Goal: Navigation & Orientation: Find specific page/section

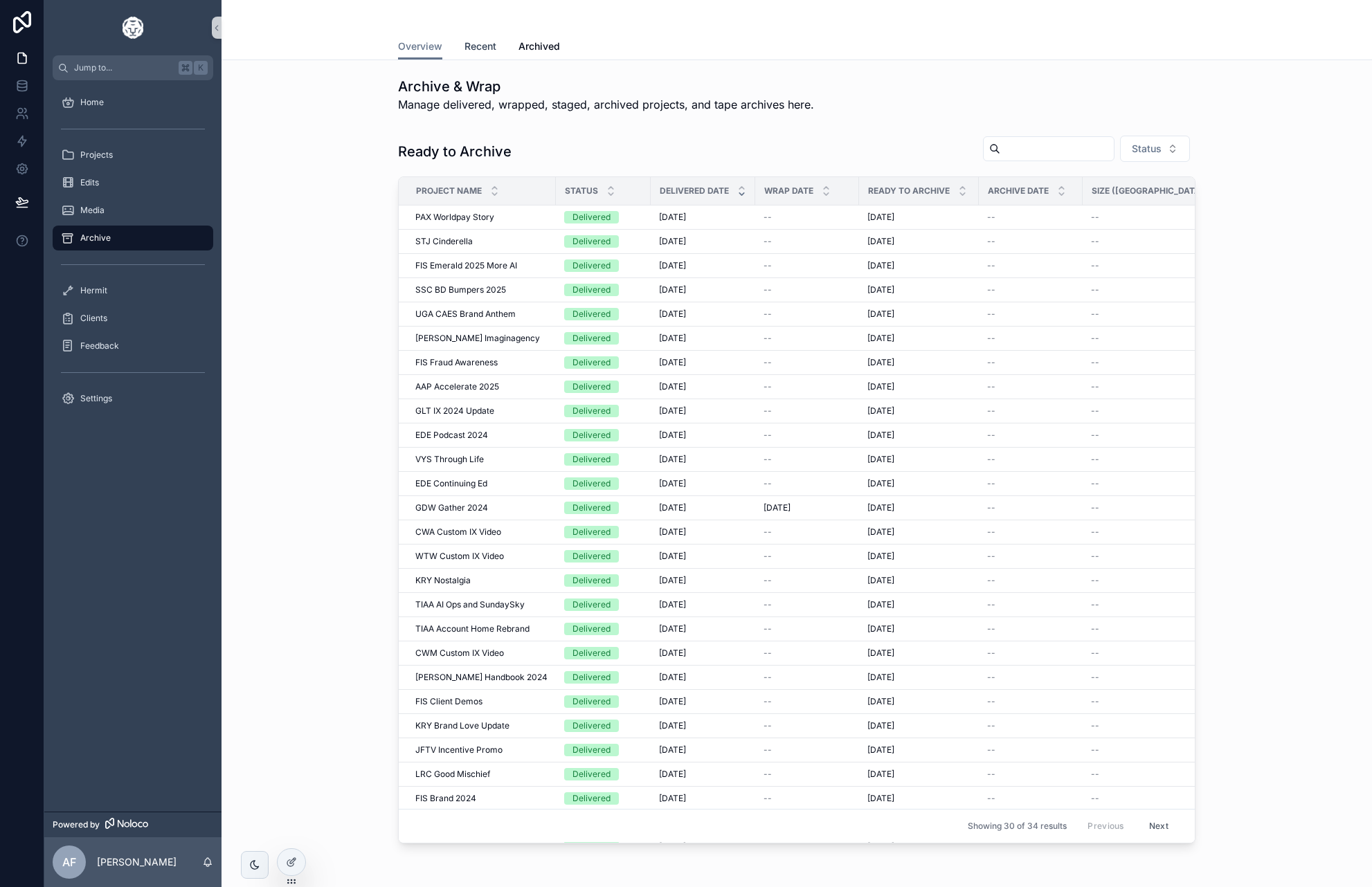
click at [473, 46] on span "Recent" at bounding box center [480, 46] width 32 height 14
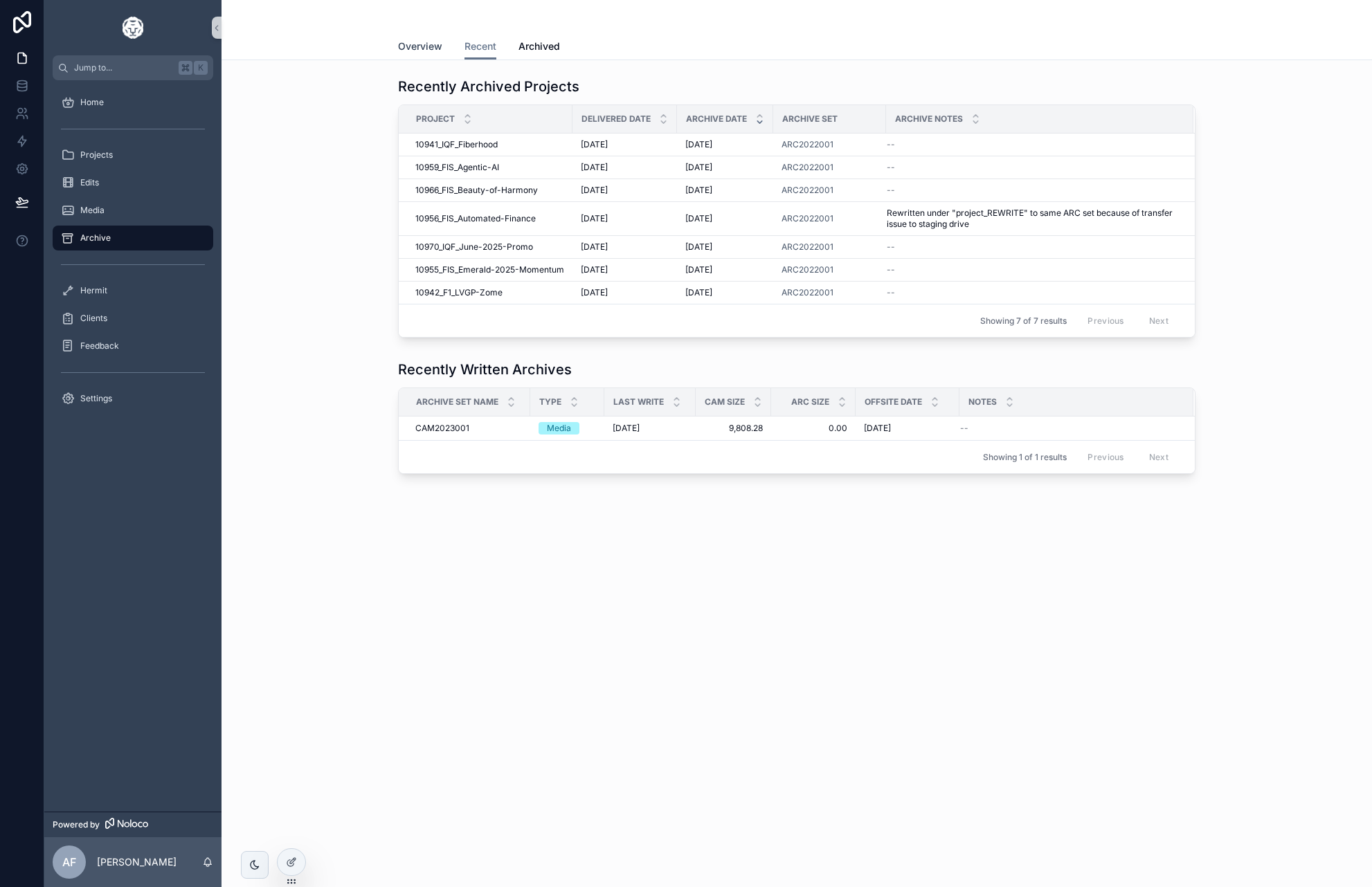
click at [417, 46] on span "Overview" at bounding box center [420, 46] width 44 height 14
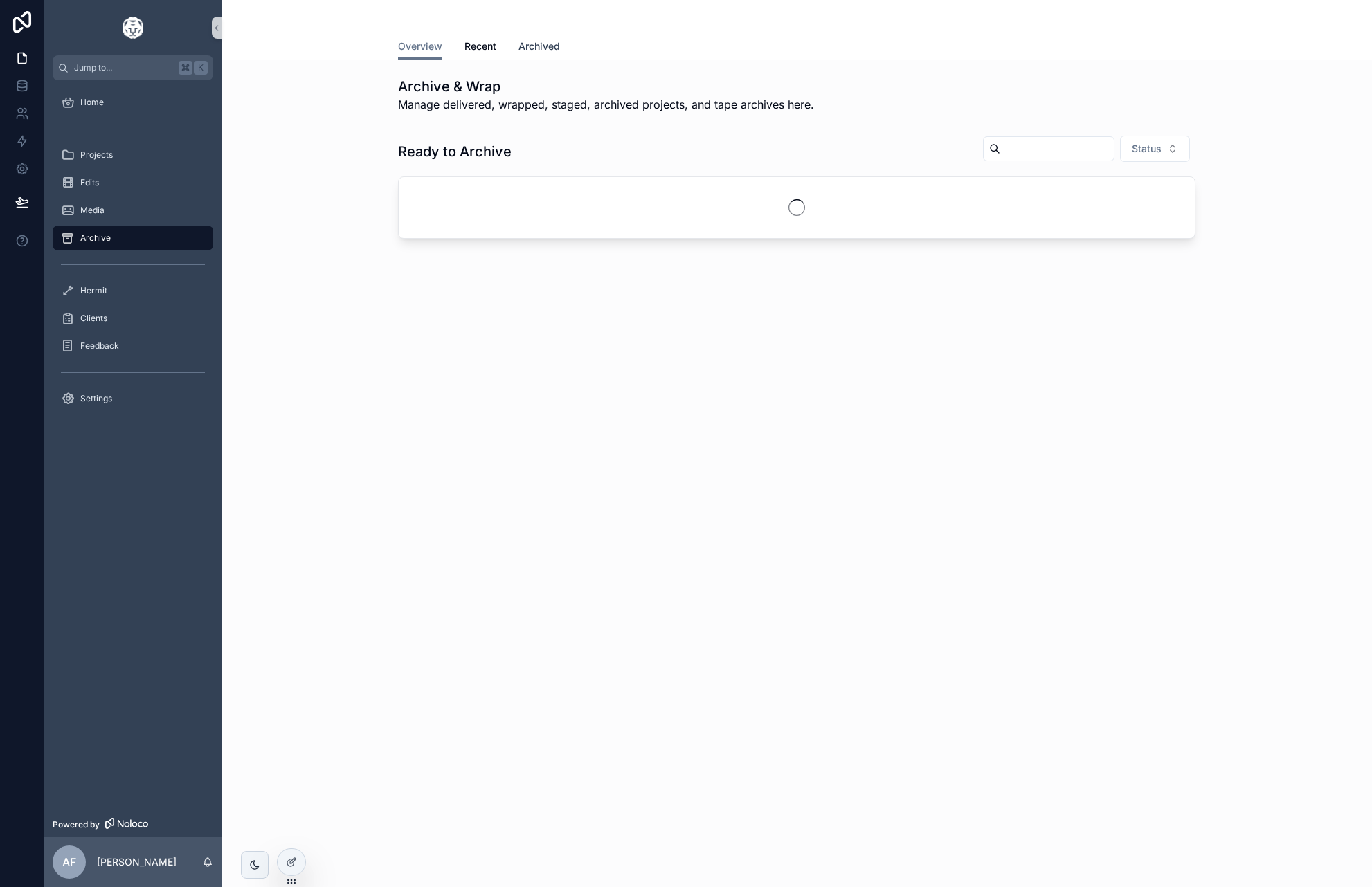
click at [531, 44] on span "Archived" at bounding box center [539, 46] width 42 height 14
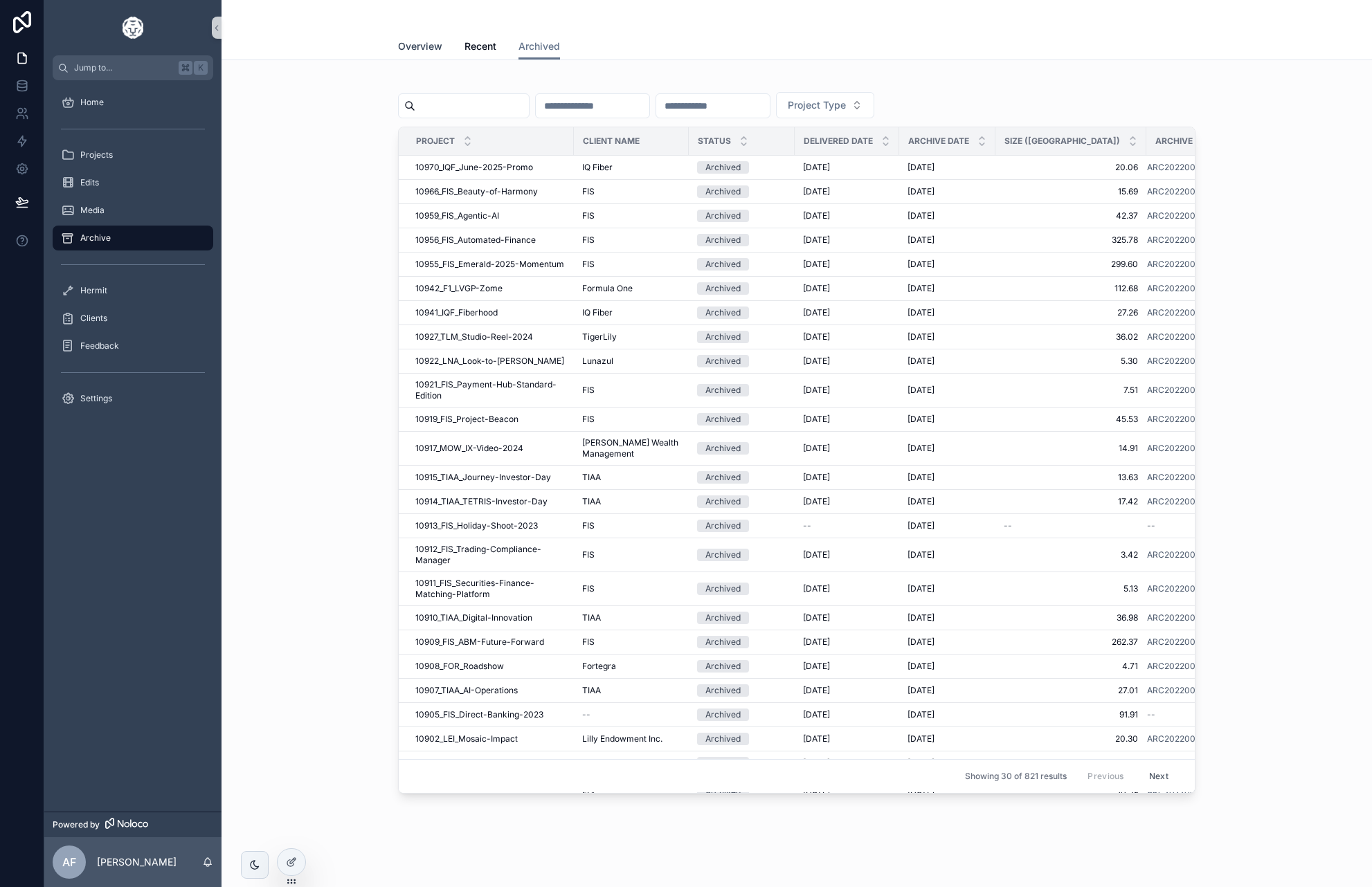
click at [434, 47] on span "Overview" at bounding box center [420, 46] width 44 height 14
